Goal: Task Accomplishment & Management: Complete application form

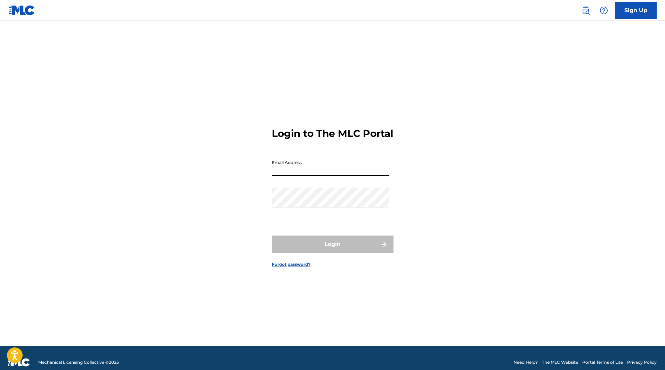
click at [292, 172] on input "Email Address" at bounding box center [331, 166] width 118 height 20
click at [298, 176] on input "Email Address" at bounding box center [331, 166] width 118 height 20
click at [185, 203] on div "Login to The MLC Portal Email Address Password Login Forgot password?" at bounding box center [332, 192] width 487 height 308
click at [298, 268] on link "Forgot password?" at bounding box center [291, 264] width 39 height 6
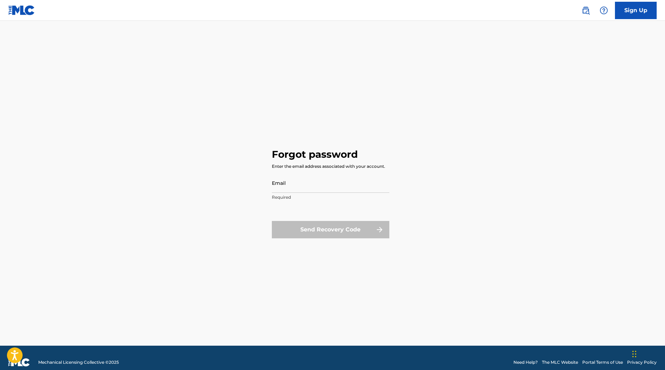
click at [280, 189] on input "Email" at bounding box center [331, 183] width 118 height 20
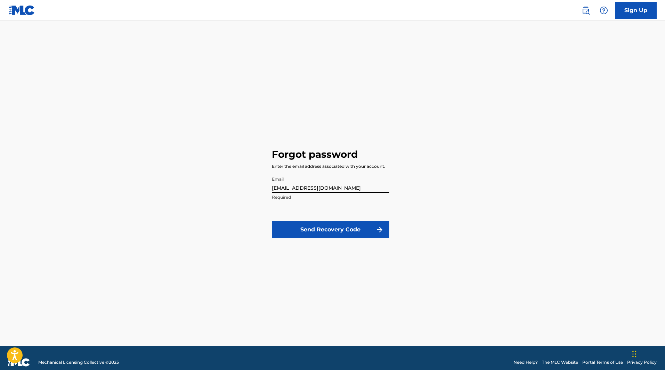
type input "[EMAIL_ADDRESS][DOMAIN_NAME]"
click at [317, 227] on button "Send Recovery Code" at bounding box center [331, 229] width 118 height 17
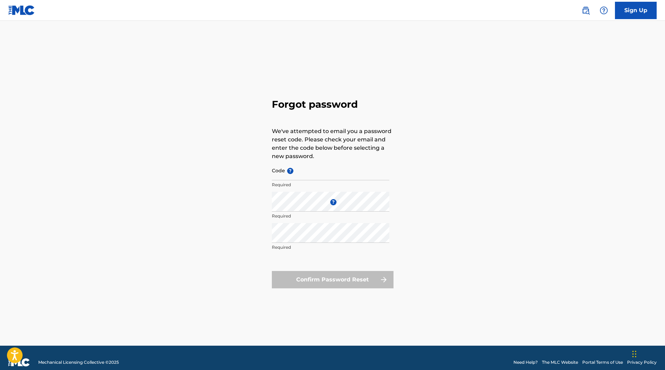
click at [295, 178] on input "Code ?" at bounding box center [331, 171] width 118 height 20
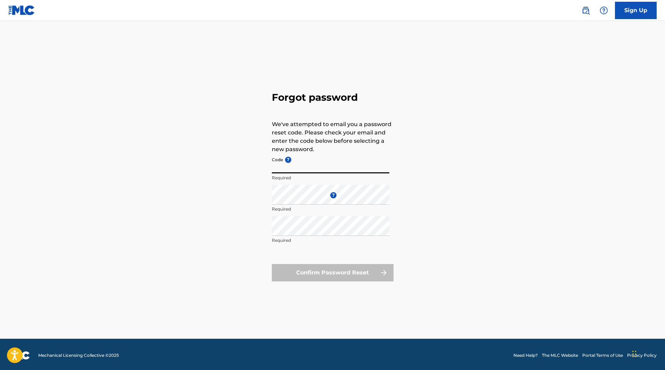
scroll to position [9, 0]
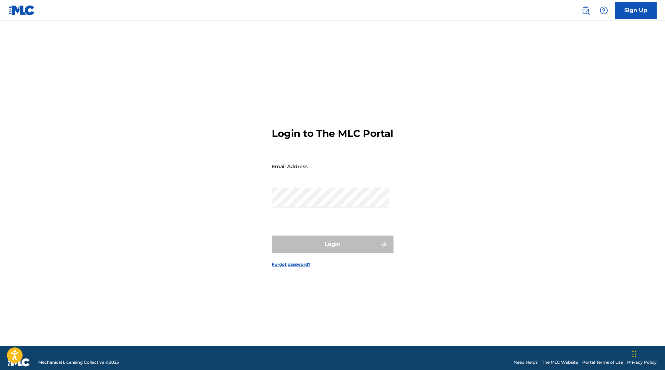
click at [624, 13] on link "Sign Up" at bounding box center [636, 10] width 42 height 17
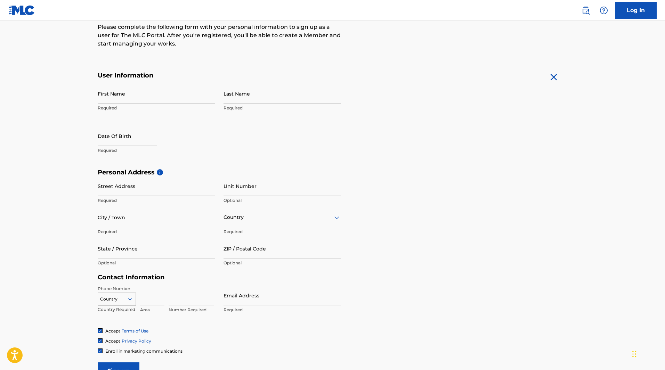
scroll to position [104, 0]
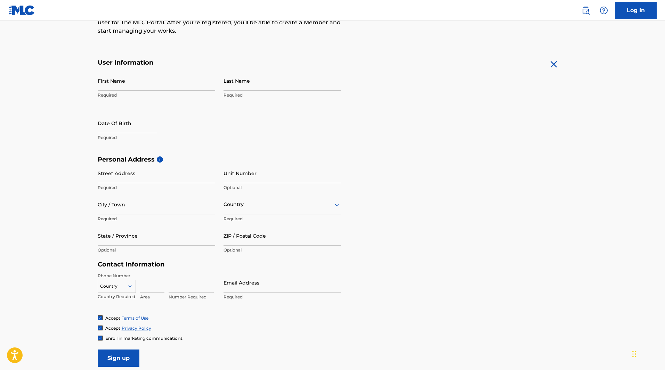
click at [114, 90] on input "First Name" at bounding box center [157, 81] width 118 height 20
click at [254, 83] on input "Last Name" at bounding box center [283, 81] width 118 height 20
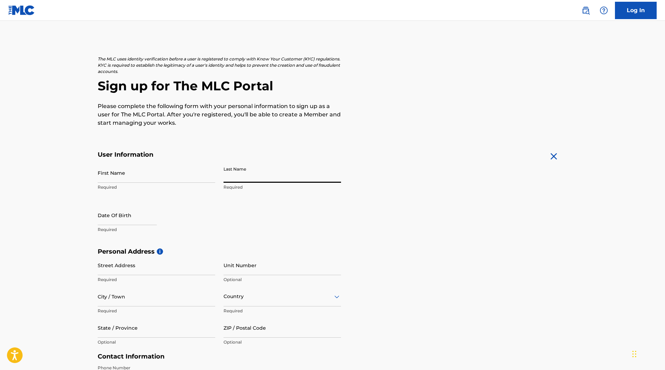
scroll to position [0, 0]
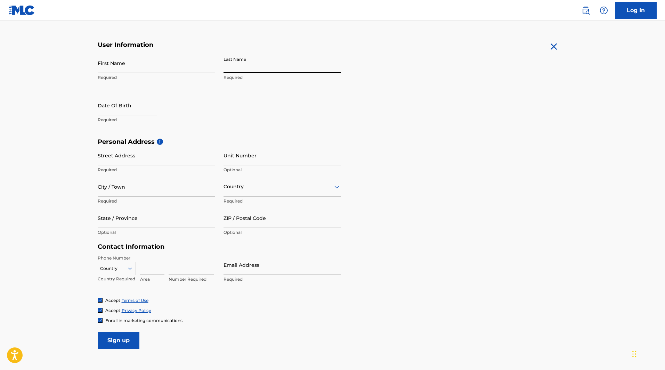
scroll to position [69, 0]
